Goal: Task Accomplishment & Management: Use online tool/utility

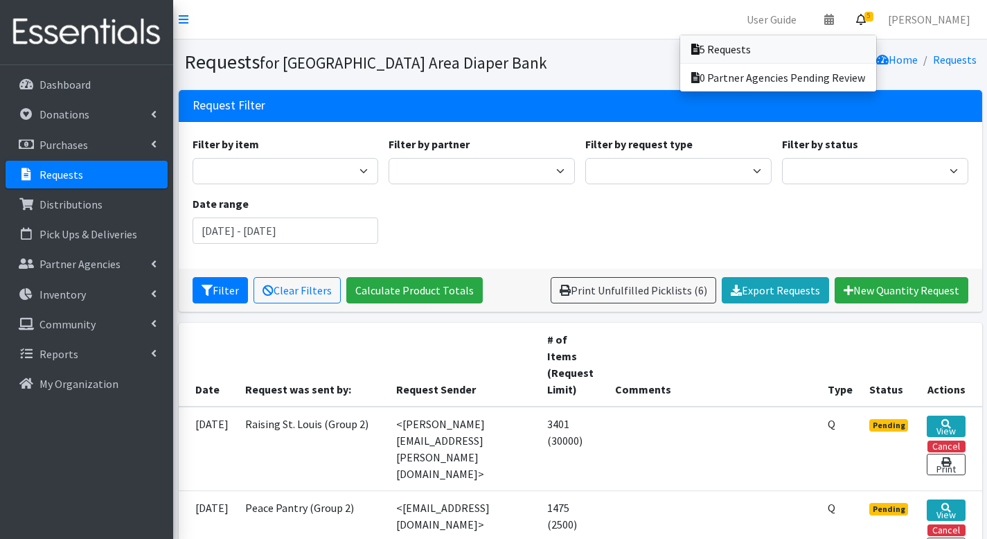
click at [869, 46] on link "5 Requests" at bounding box center [778, 49] width 196 height 28
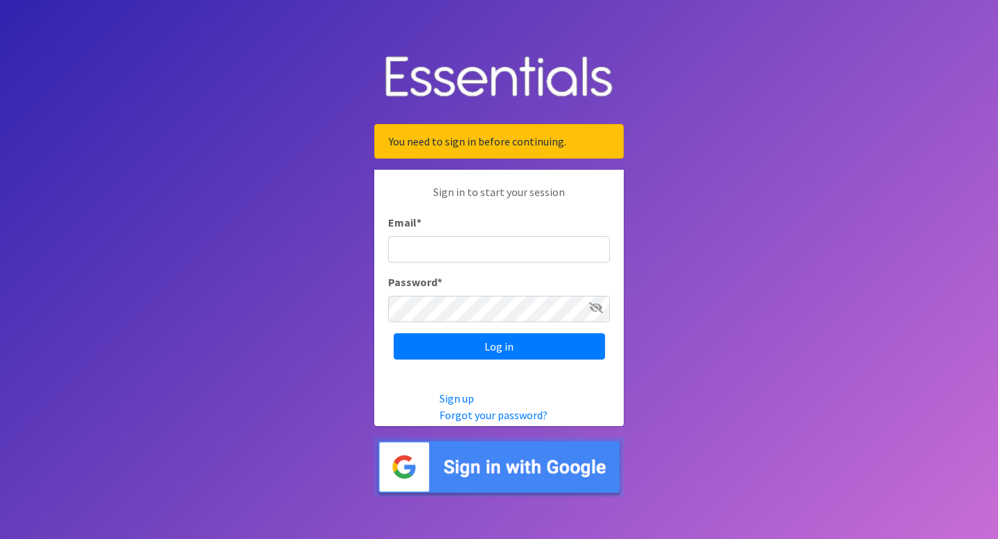
click at [483, 252] on input "Email *" at bounding box center [499, 249] width 222 height 26
type input "hkramer@stldiaperbank.org"
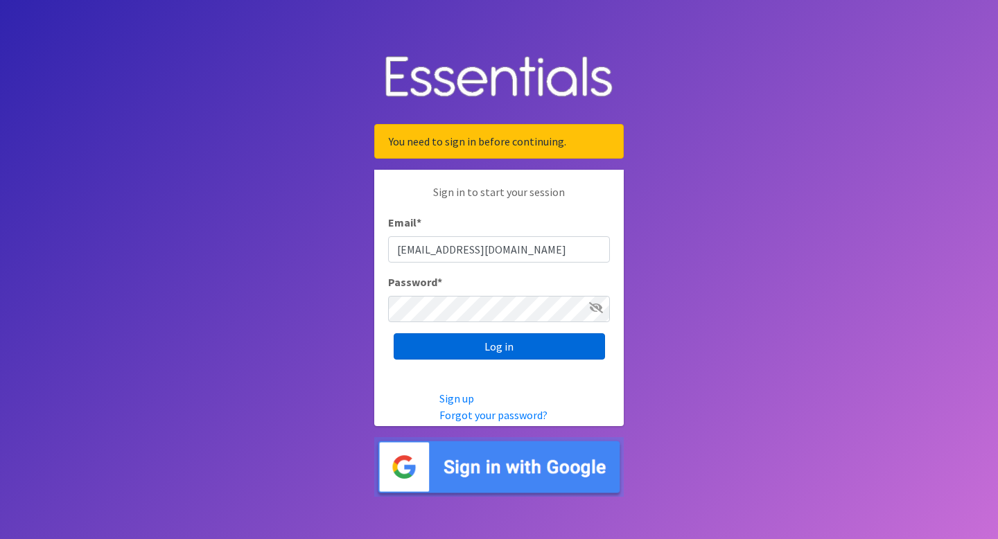
click at [551, 349] on input "Log in" at bounding box center [498, 346] width 211 height 26
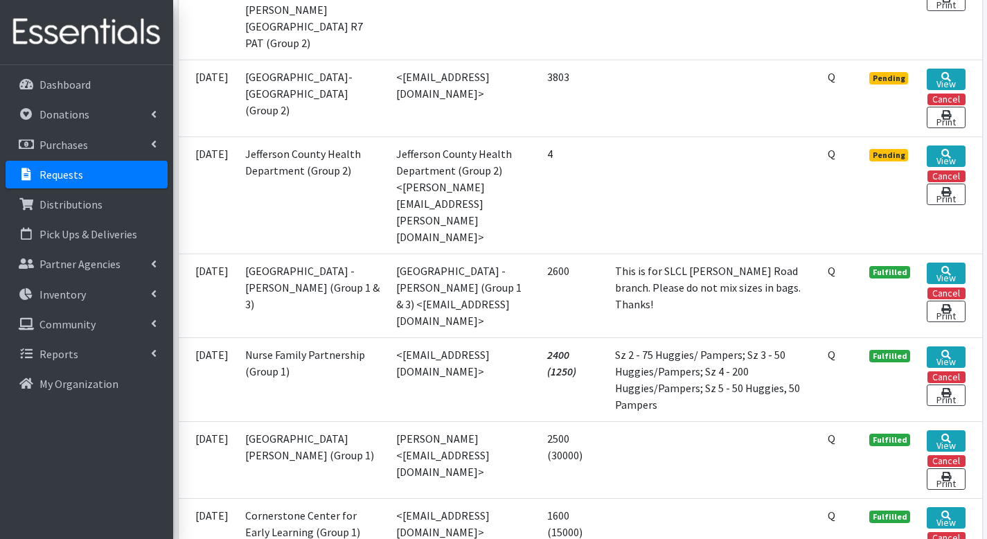
scroll to position [1615, 0]
click at [933, 166] on link "View" at bounding box center [946, 155] width 38 height 21
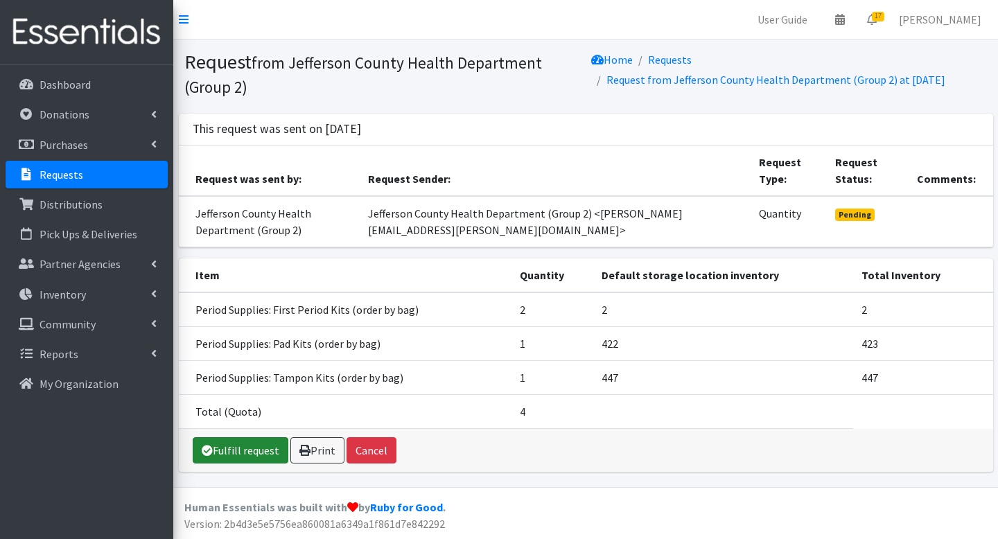
click at [258, 446] on link "Fulfill request" at bounding box center [241, 450] width 96 height 26
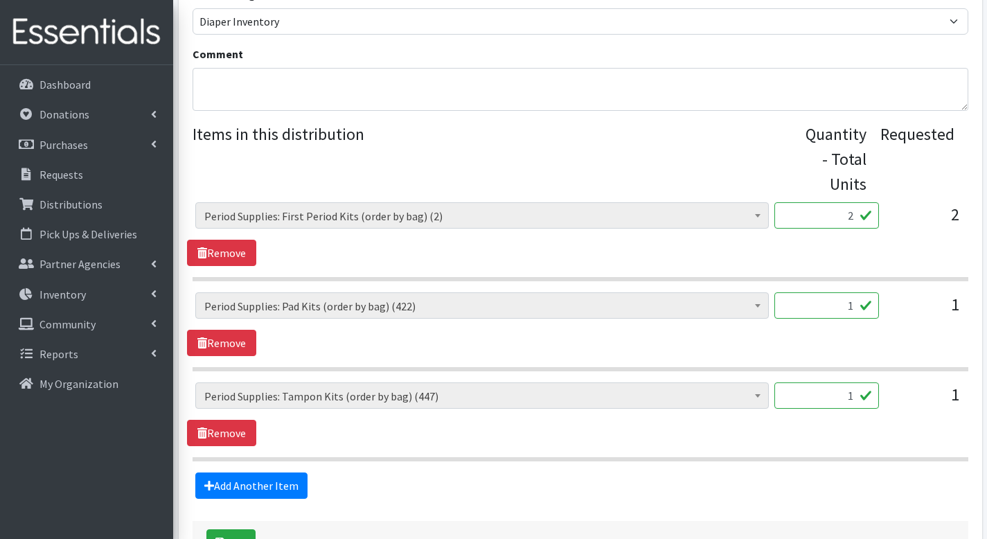
scroll to position [571, 0]
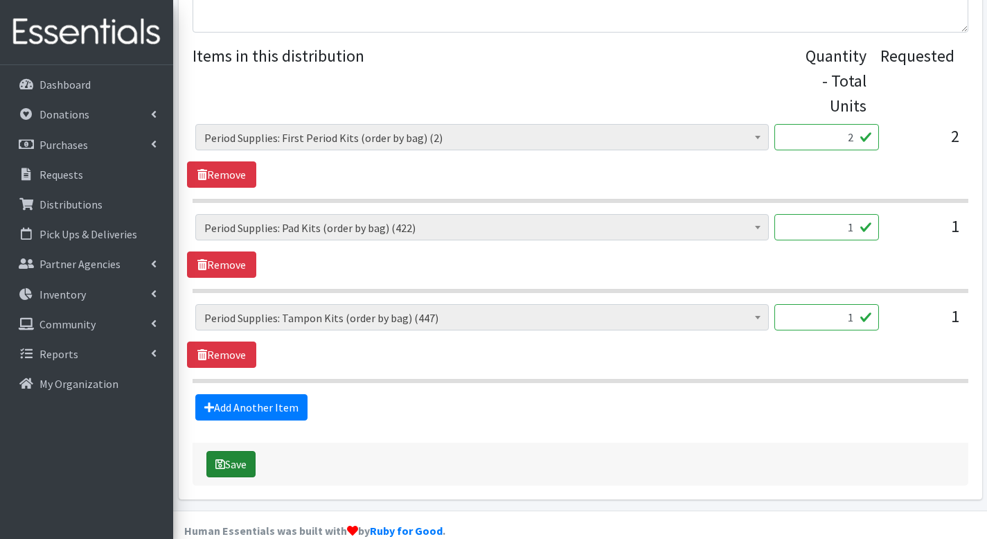
click at [255, 451] on button "Save" at bounding box center [230, 464] width 49 height 26
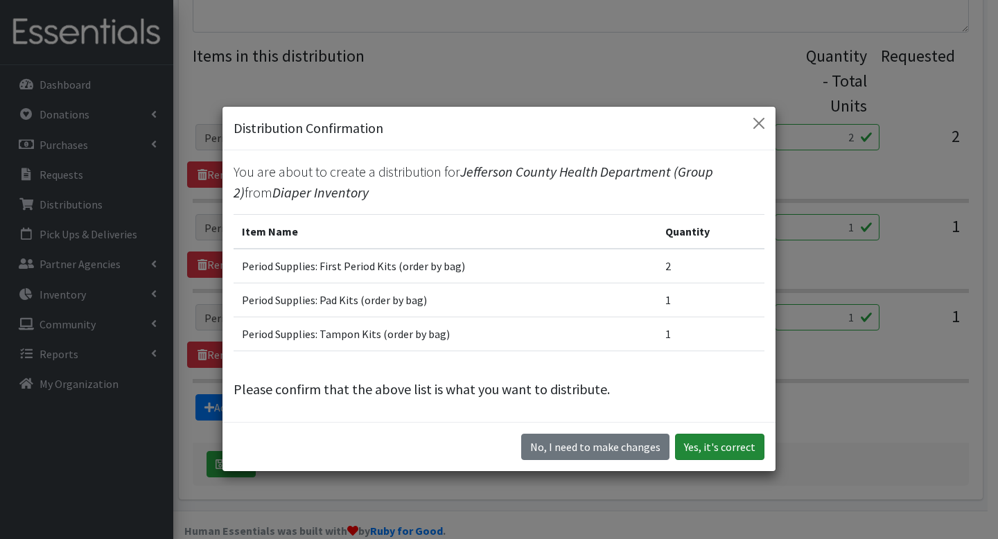
click at [690, 444] on button "Yes, it's correct" at bounding box center [719, 447] width 89 height 26
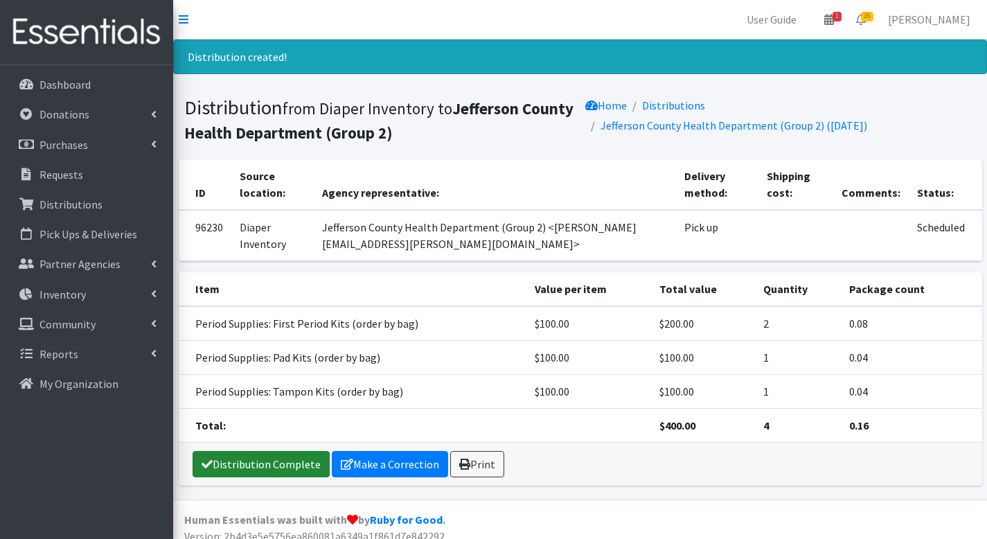
click at [309, 471] on link "Distribution Complete" at bounding box center [261, 464] width 137 height 26
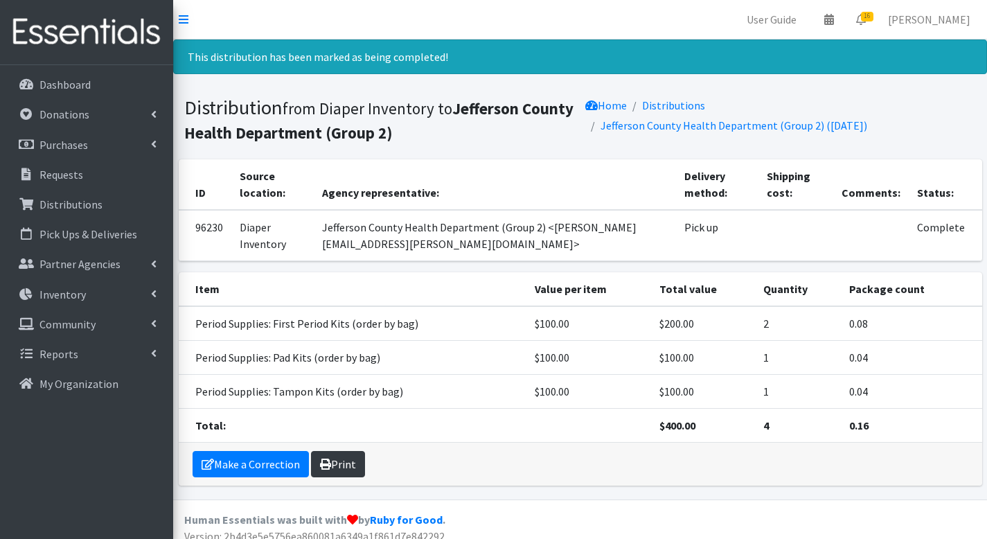
click at [345, 461] on link "Print" at bounding box center [338, 464] width 54 height 26
